Goal: Task Accomplishment & Management: Use online tool/utility

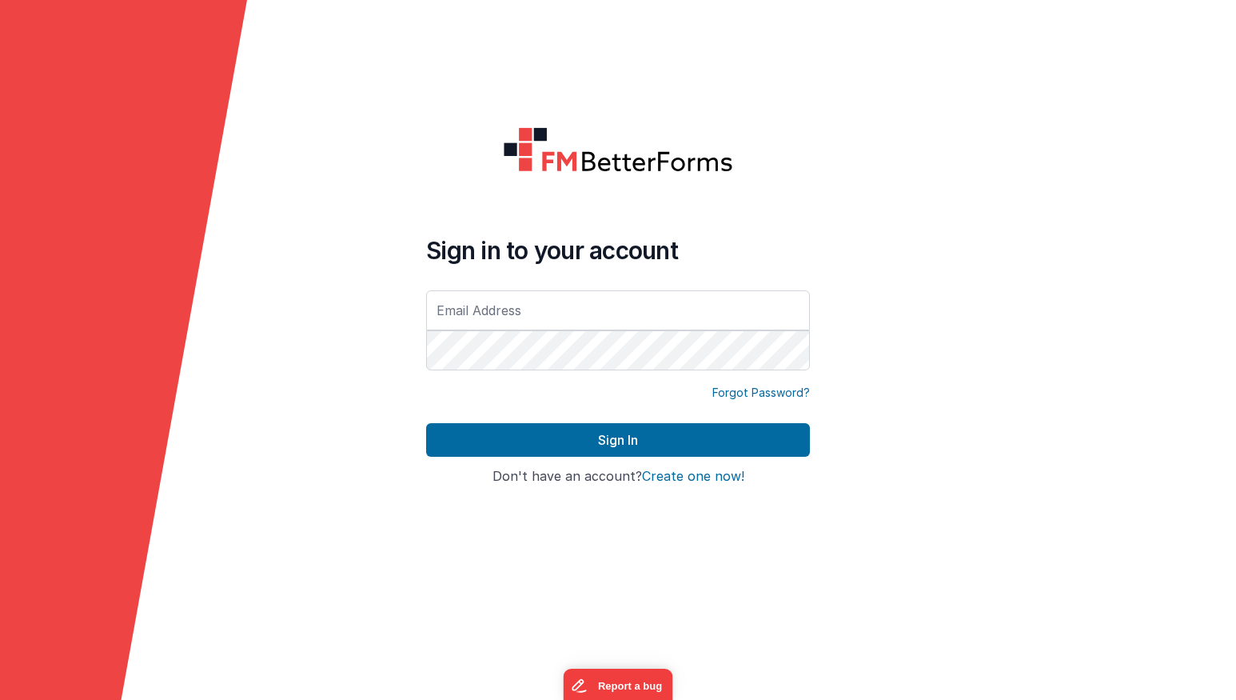
click at [568, 319] on input "text" at bounding box center [618, 310] width 384 height 40
type input "beth.latta@itsolutions-inc.com"
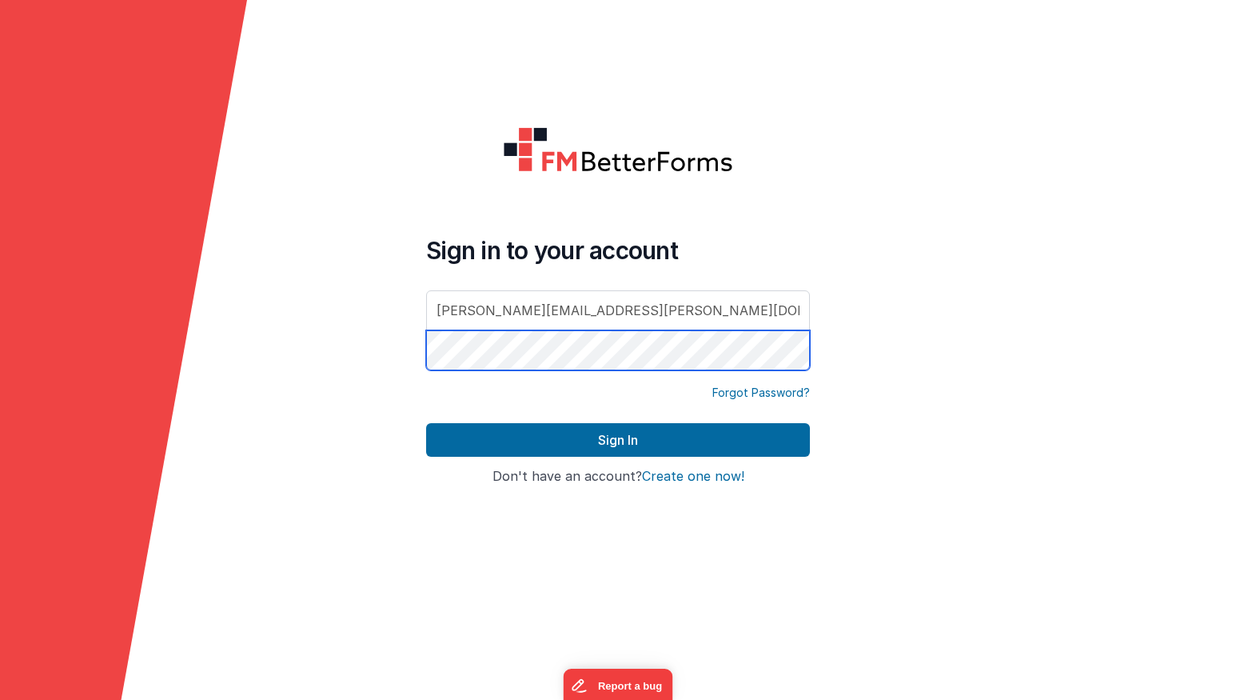
click at [426, 423] on button "Sign In" at bounding box center [618, 440] width 384 height 34
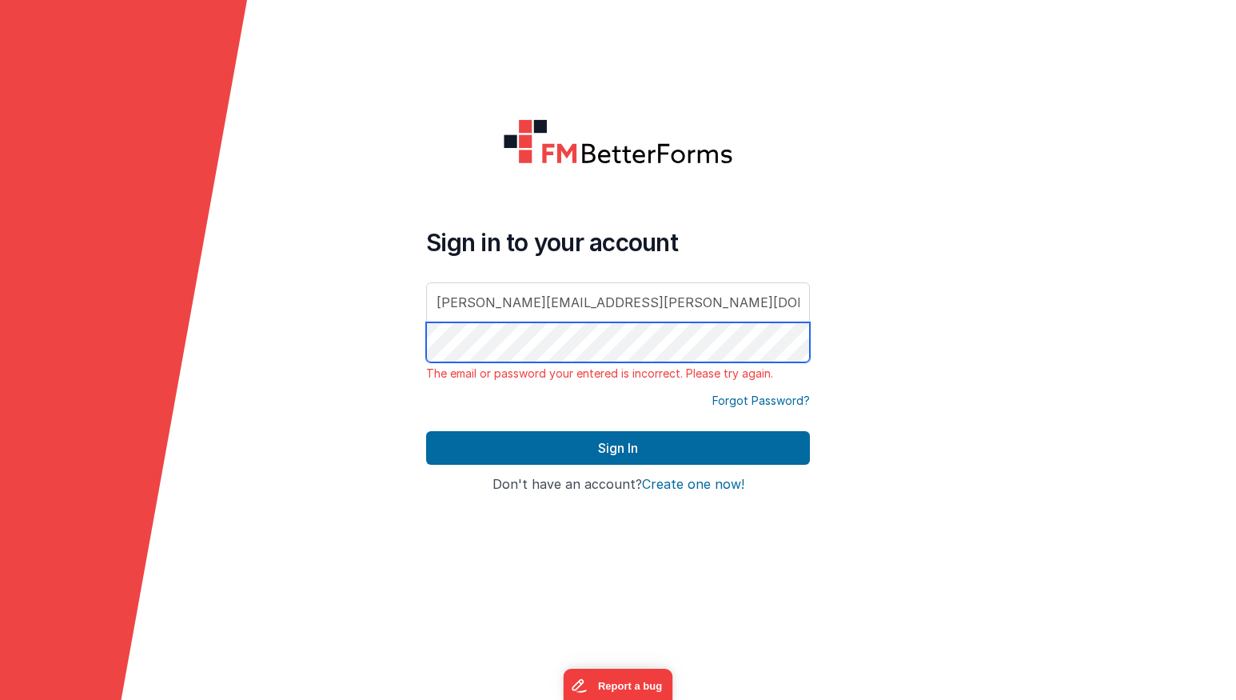
click at [200, 310] on form "Sign in to your account beth.latta@itsolutions-inc.com The email or password yo…" at bounding box center [618, 350] width 1236 height 700
click at [426, 431] on button "Sign In" at bounding box center [618, 448] width 384 height 34
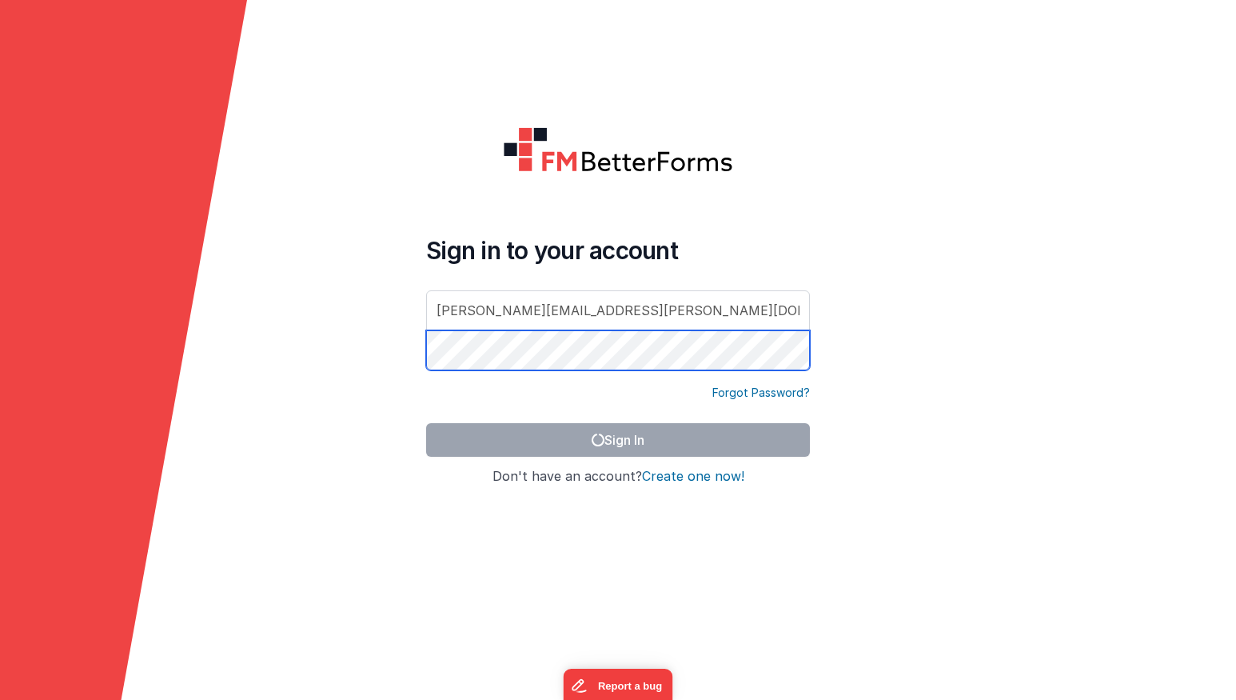
click at [270, 325] on form "Sign in to your account beth.latta@itsolutions-inc.com Forgot Password? Sign In…" at bounding box center [618, 350] width 1236 height 700
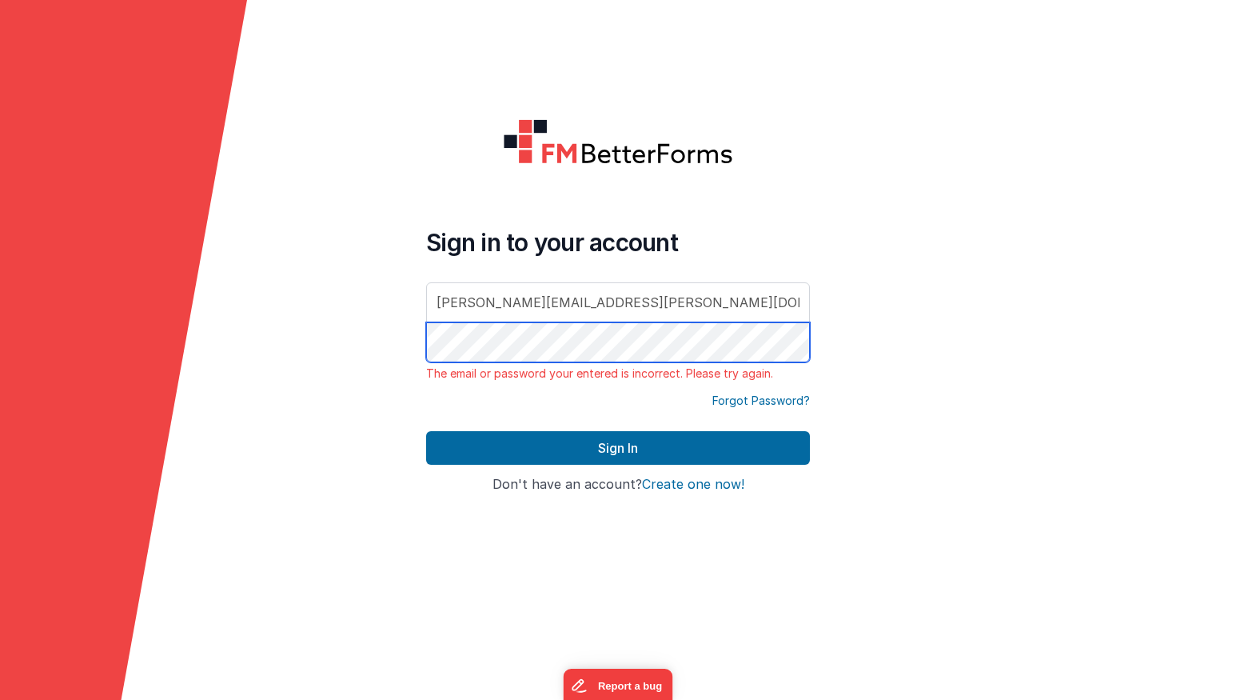
click at [426, 431] on button "Sign In" at bounding box center [618, 448] width 384 height 34
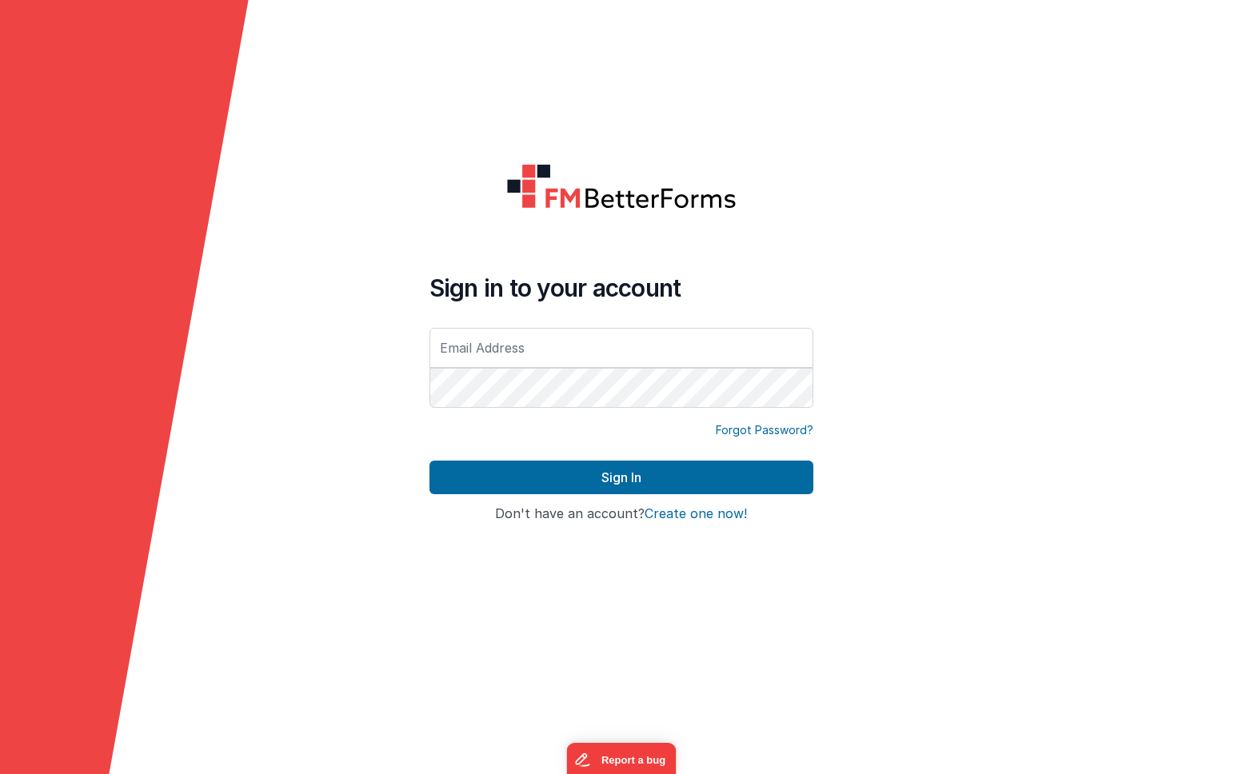
click at [518, 354] on input "text" at bounding box center [621, 348] width 384 height 40
type input "[PERSON_NAME][EMAIL_ADDRESS][PERSON_NAME][DOMAIN_NAME]"
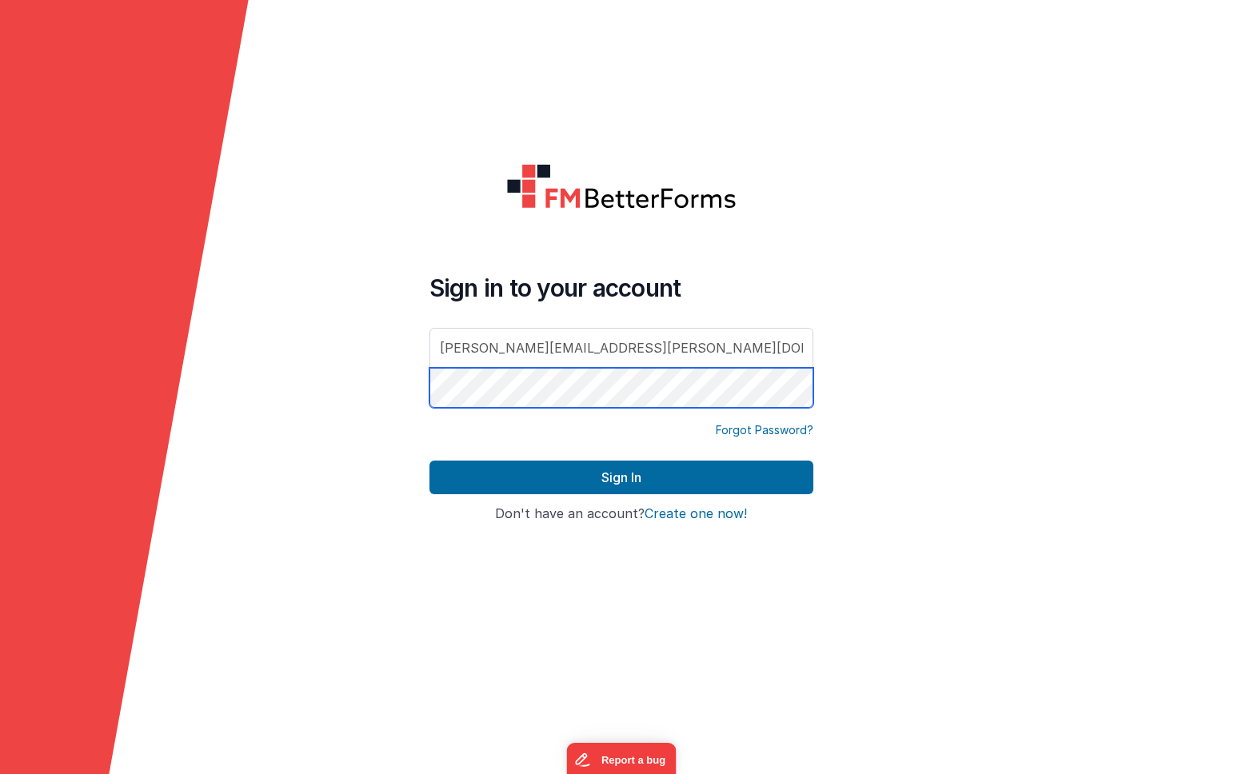
click at [429, 461] on button "Sign In" at bounding box center [621, 478] width 384 height 34
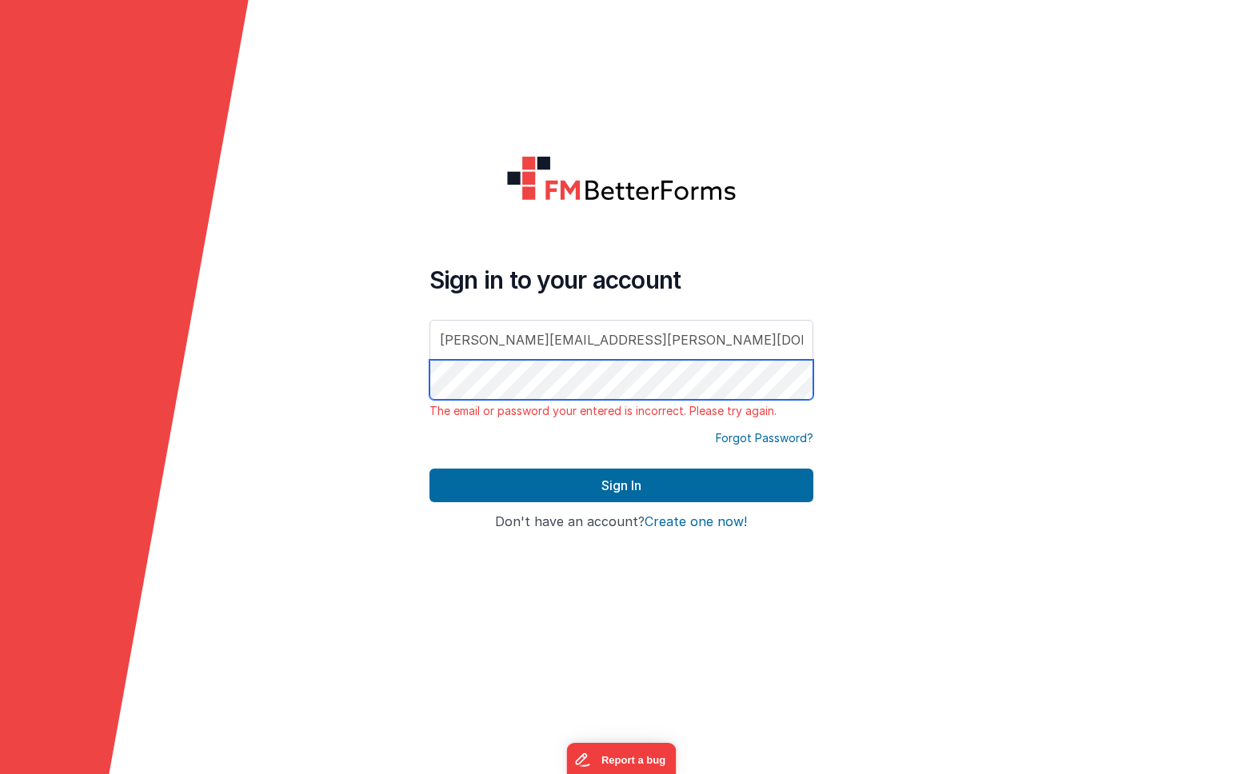
click at [345, 352] on form "Sign in to your account [PERSON_NAME][EMAIL_ADDRESS][PERSON_NAME][DOMAIN_NAME] …" at bounding box center [621, 387] width 1242 height 774
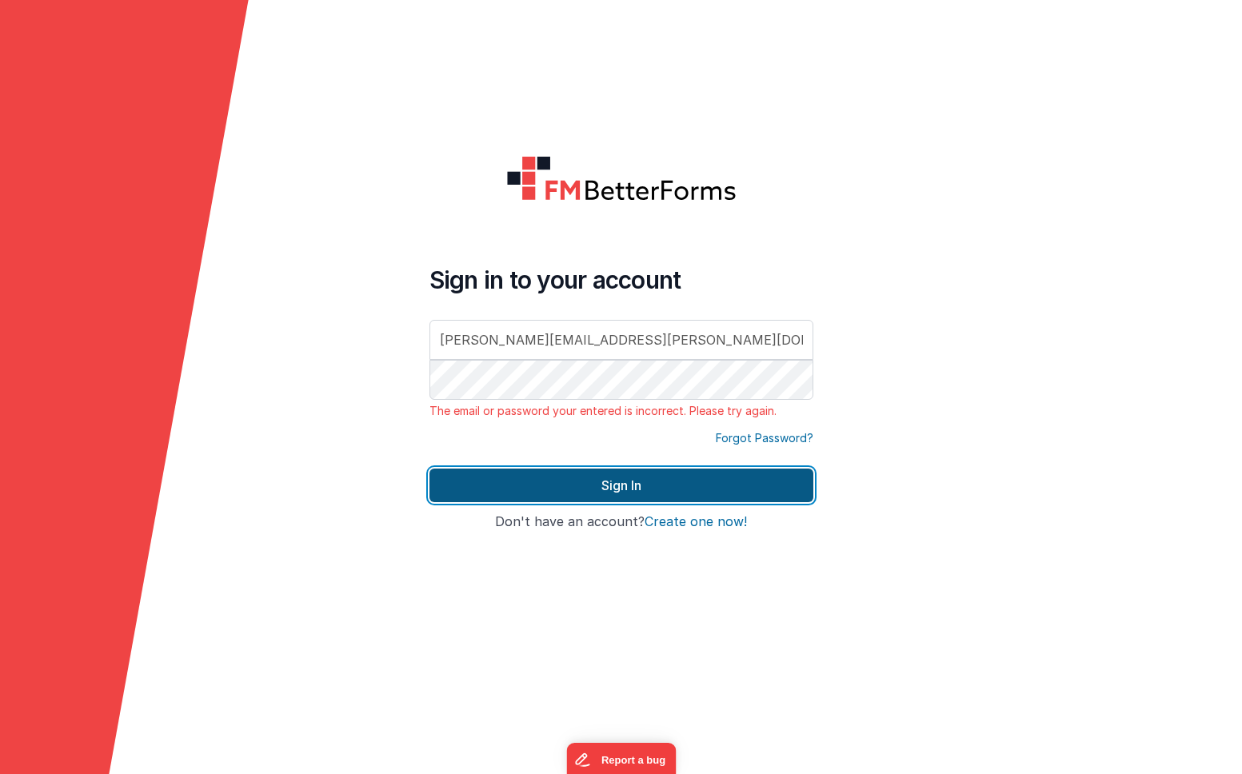
click at [618, 485] on button "Sign In" at bounding box center [621, 486] width 384 height 34
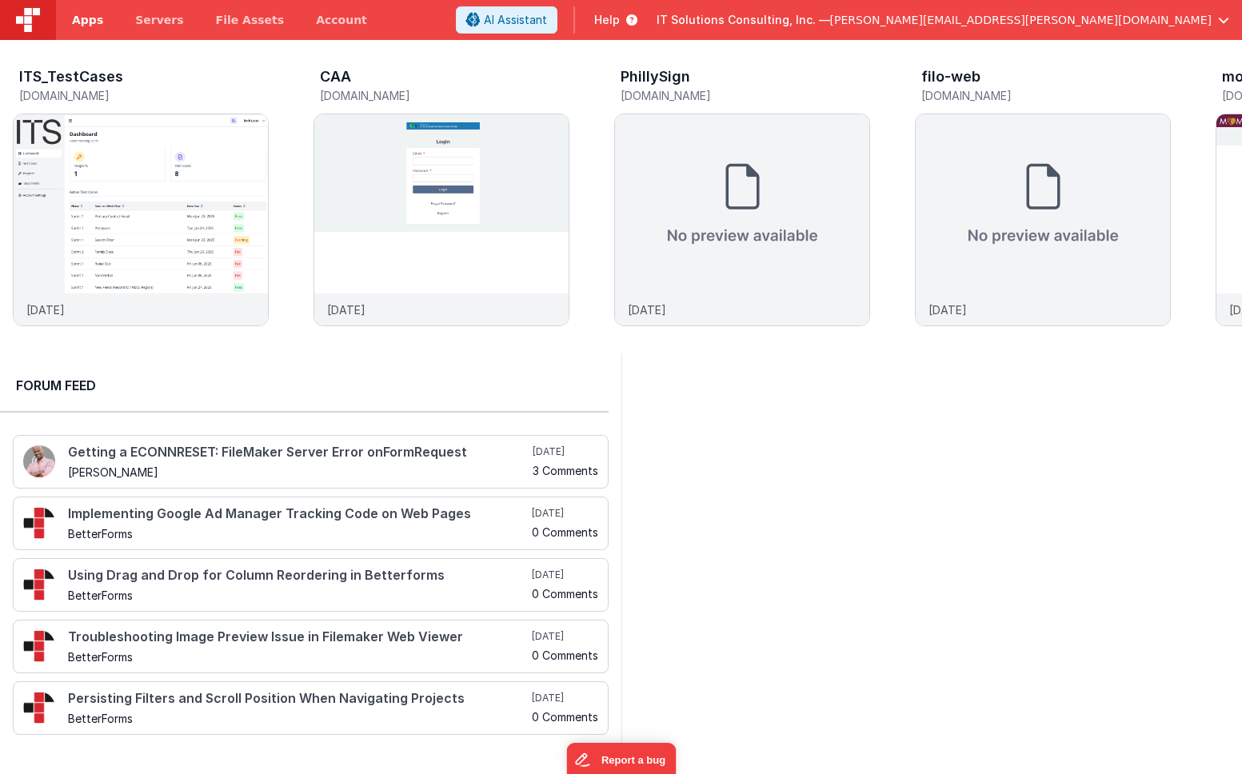
click at [74, 17] on span "Apps" at bounding box center [87, 20] width 31 height 16
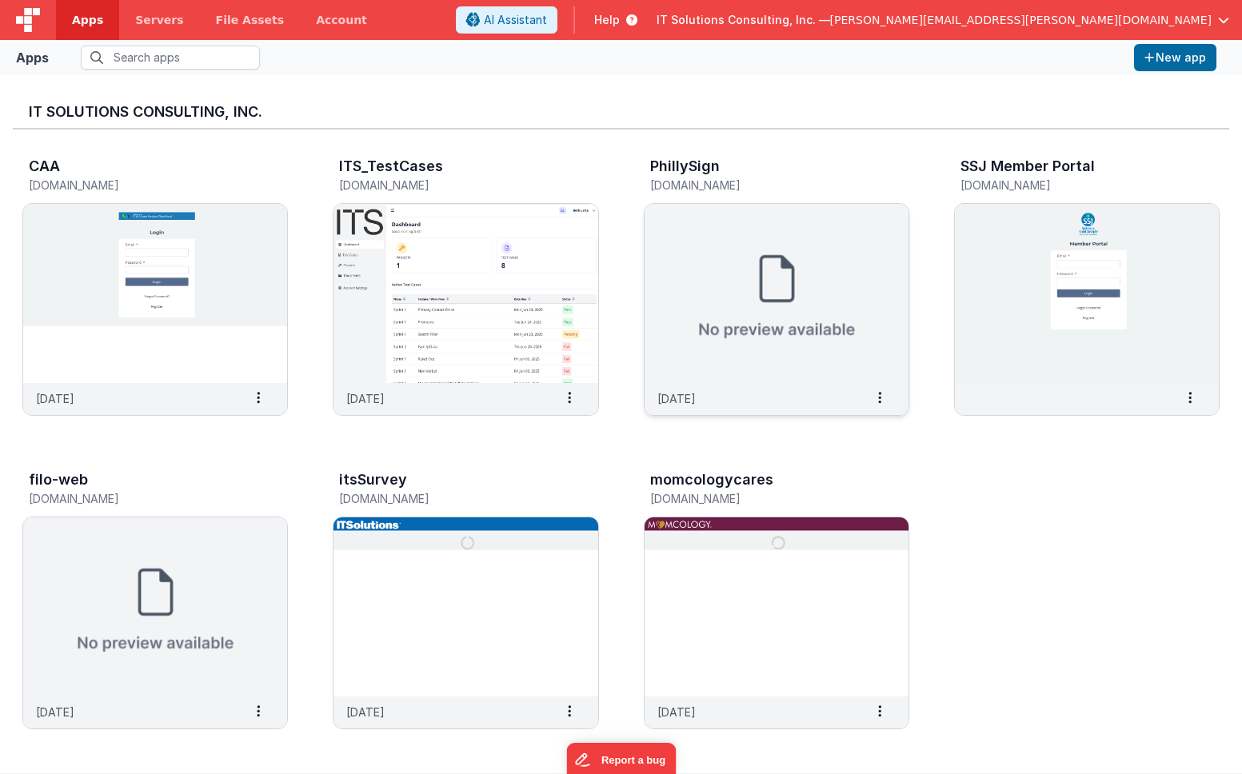
click at [703, 172] on h3 "PhillySign" at bounding box center [685, 166] width 70 height 16
click at [766, 272] on img at bounding box center [776, 293] width 264 height 179
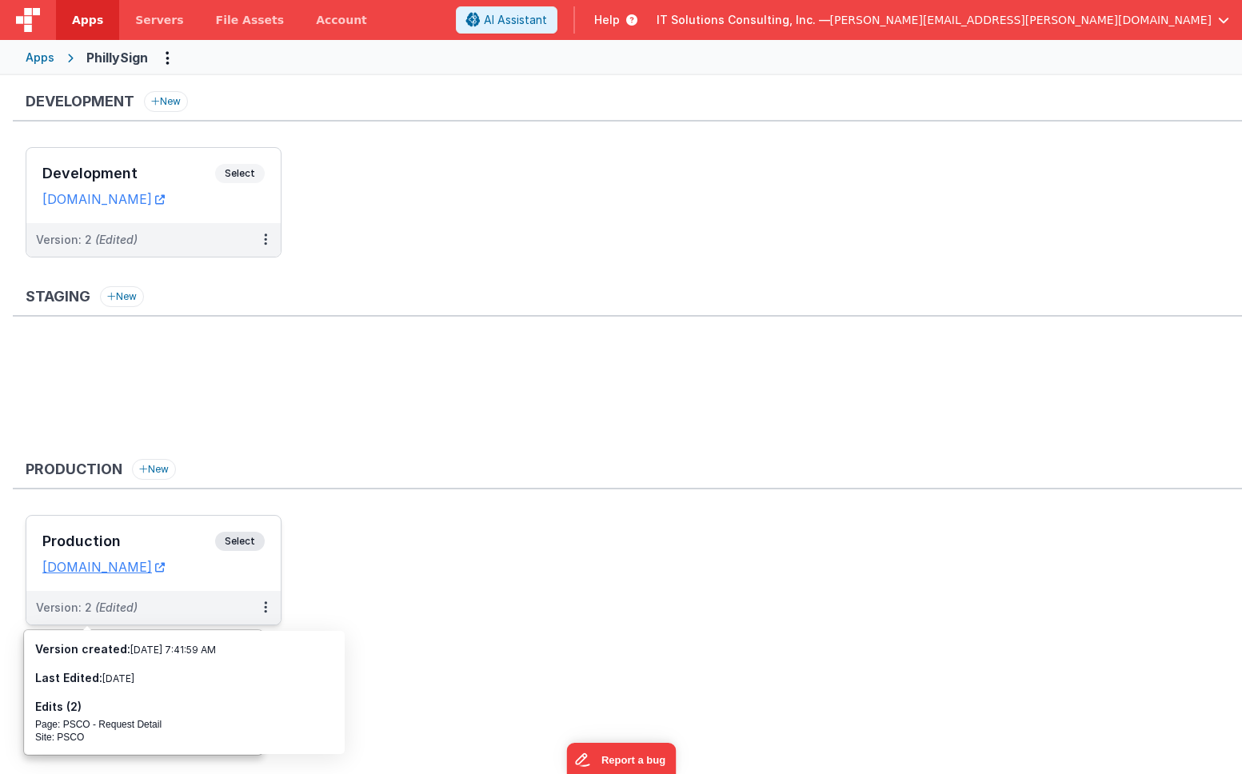
click at [242, 539] on span "Select" at bounding box center [240, 541] width 50 height 19
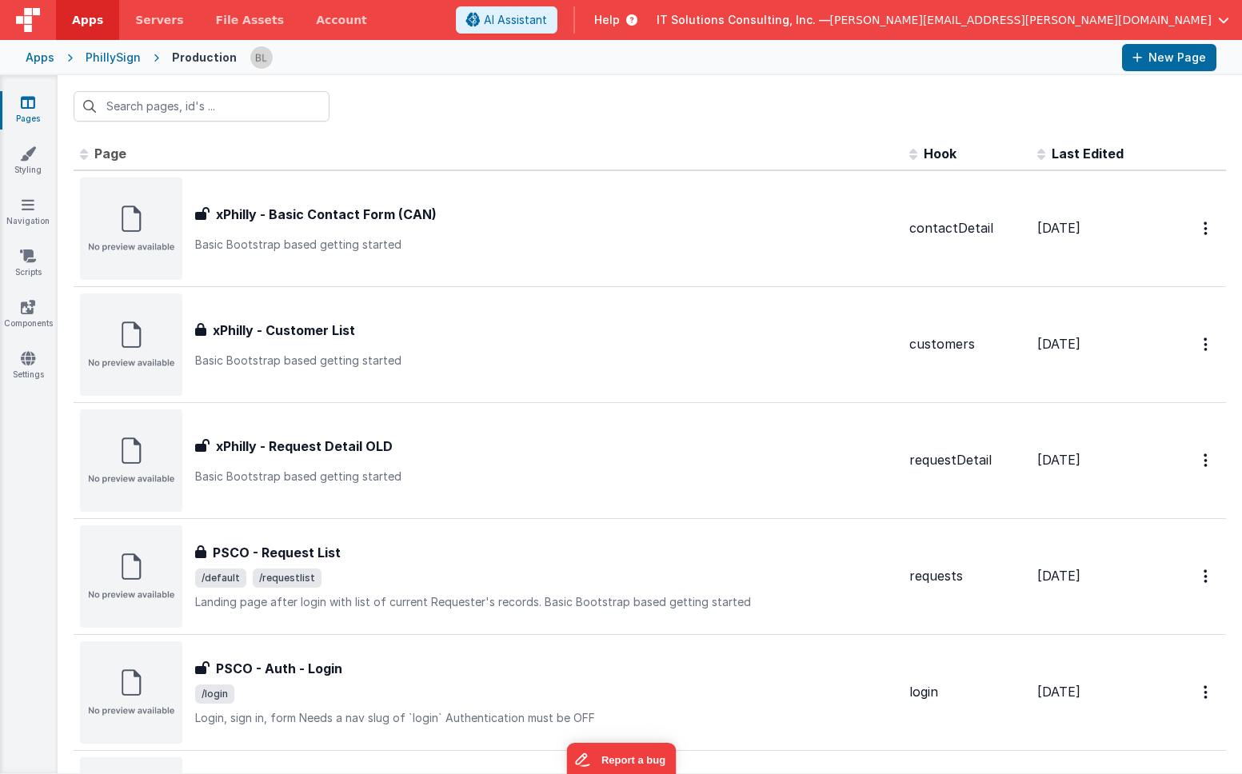
click at [115, 62] on div "PhillySign" at bounding box center [113, 58] width 55 height 16
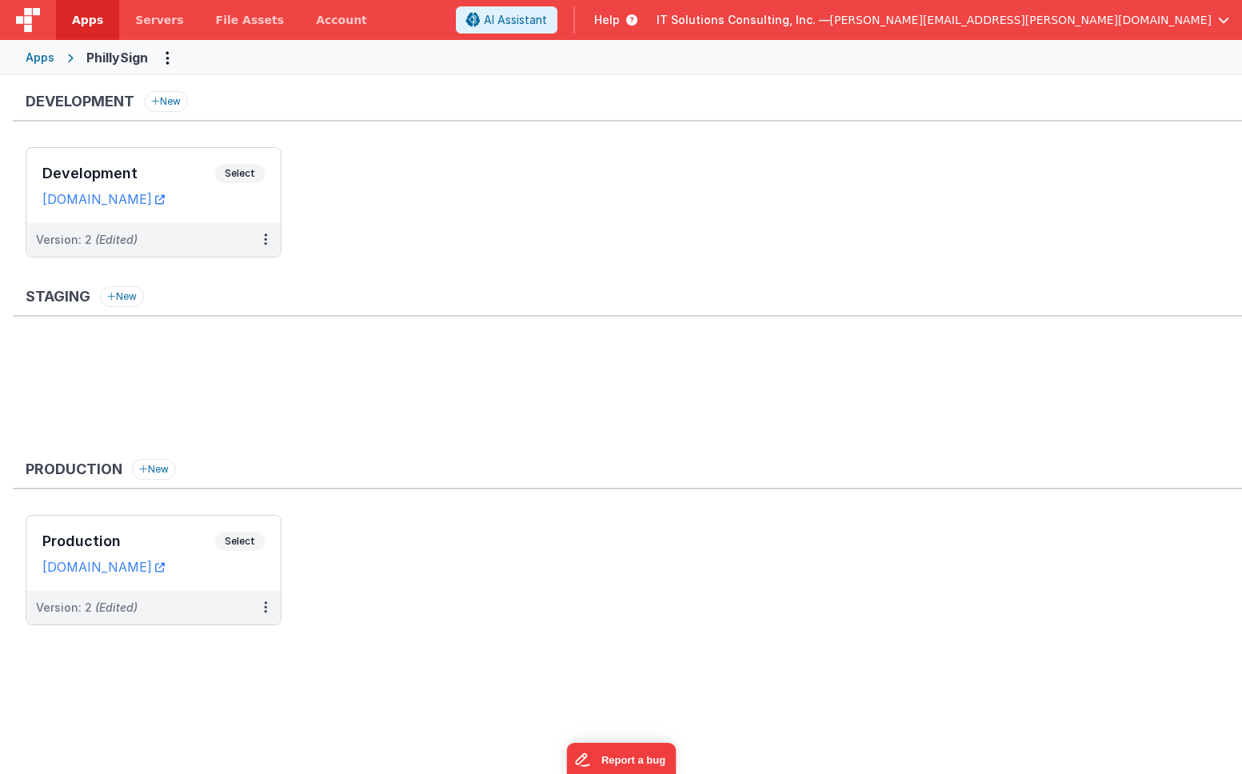
click at [39, 56] on div "Apps" at bounding box center [40, 58] width 29 height 16
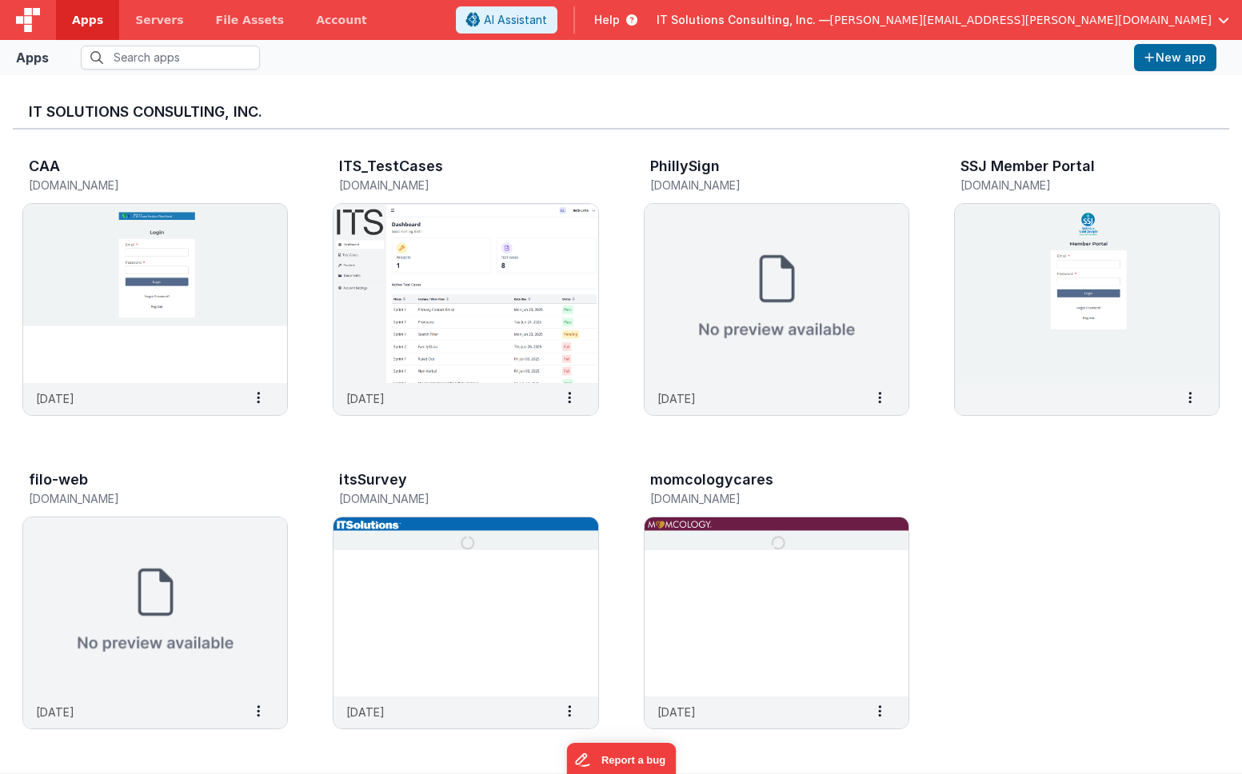
click at [1153, 457] on div "CAA [DOMAIN_NAME] [DATE] Settings Copy API Key Merge App Delete App ITS_TestCas…" at bounding box center [621, 448] width 1216 height 636
click at [905, 442] on div "CAA [DOMAIN_NAME] [DATE] Settings Copy API Key Merge App Delete App ITS_TestCas…" at bounding box center [621, 448] width 1216 height 636
click at [1106, 14] on span "[PERSON_NAME][EMAIL_ADDRESS][PERSON_NAME][DOMAIN_NAME]" at bounding box center [1020, 20] width 381 height 16
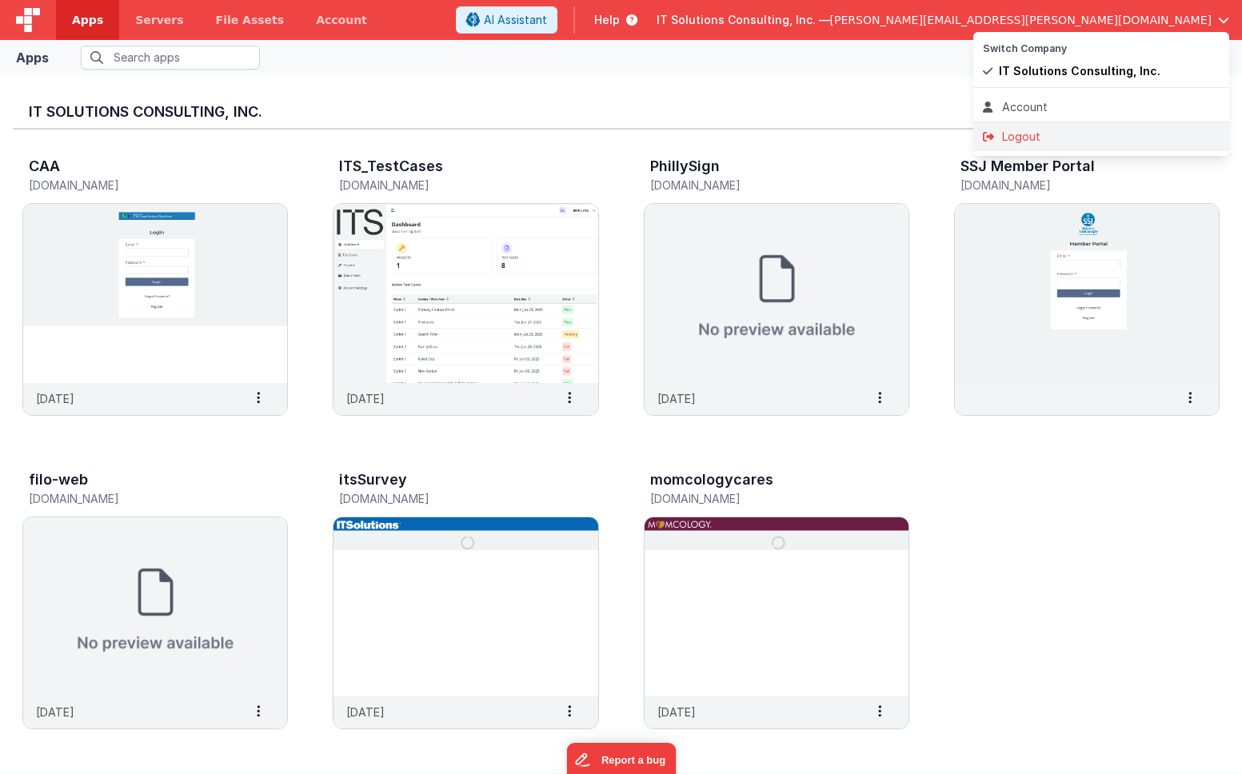
click at [1015, 137] on div "Logout" at bounding box center [1101, 137] width 237 height 16
